Goal: Navigation & Orientation: Go to known website

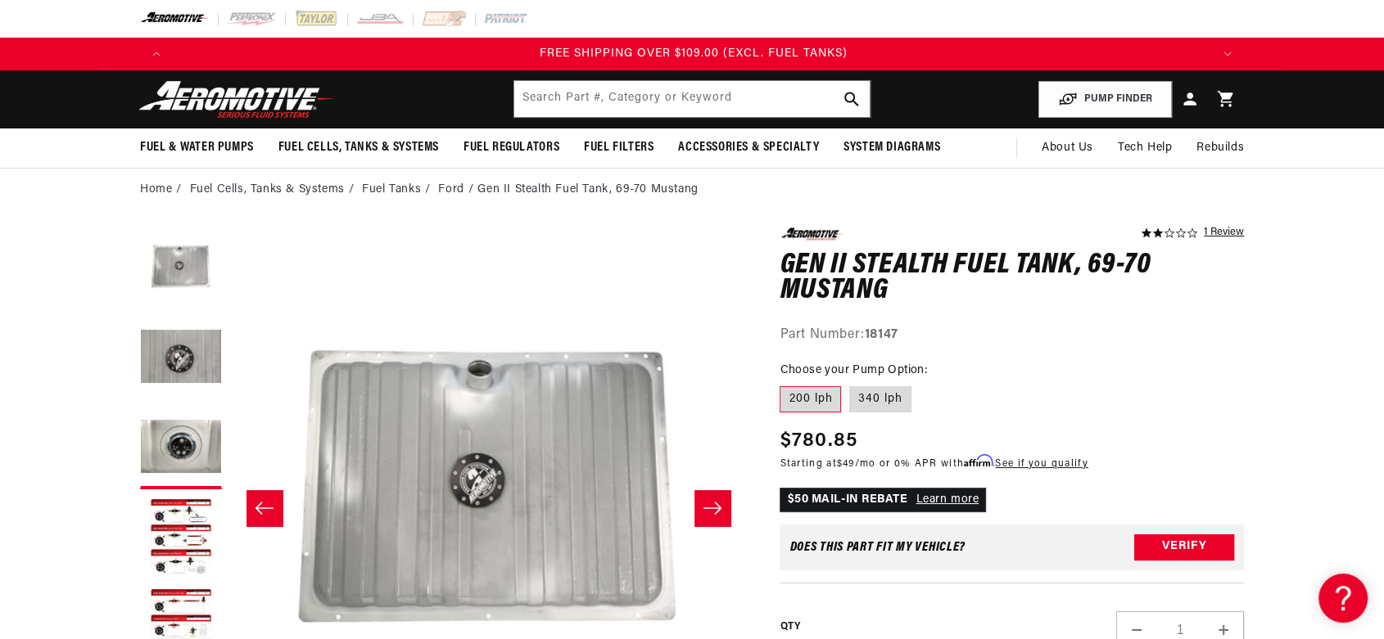
scroll to position [0, 1034]
